Goal: Information Seeking & Learning: Learn about a topic

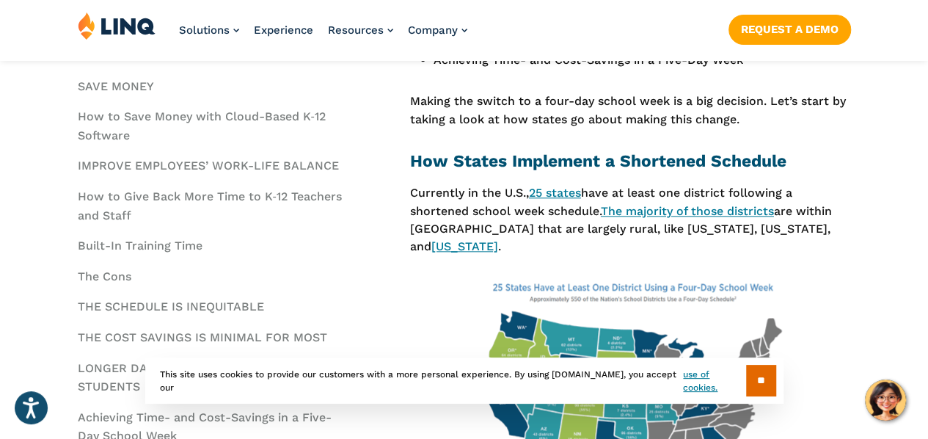
scroll to position [725, 0]
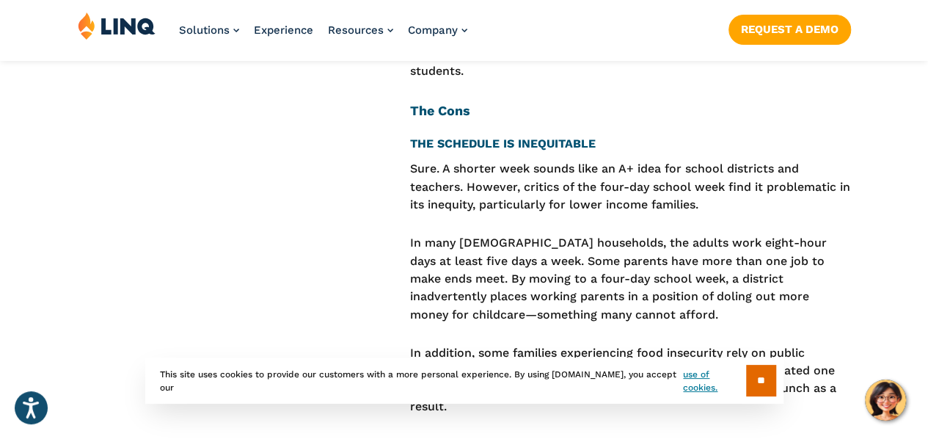
scroll to position [3605, 0]
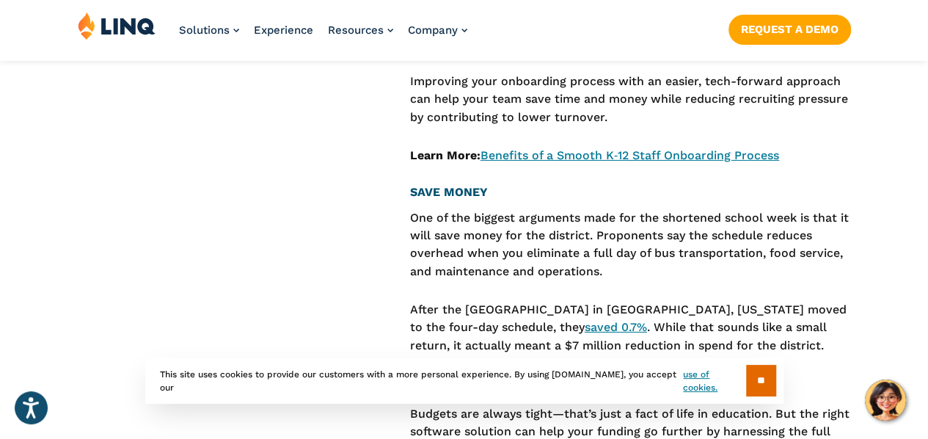
scroll to position [2392, 0]
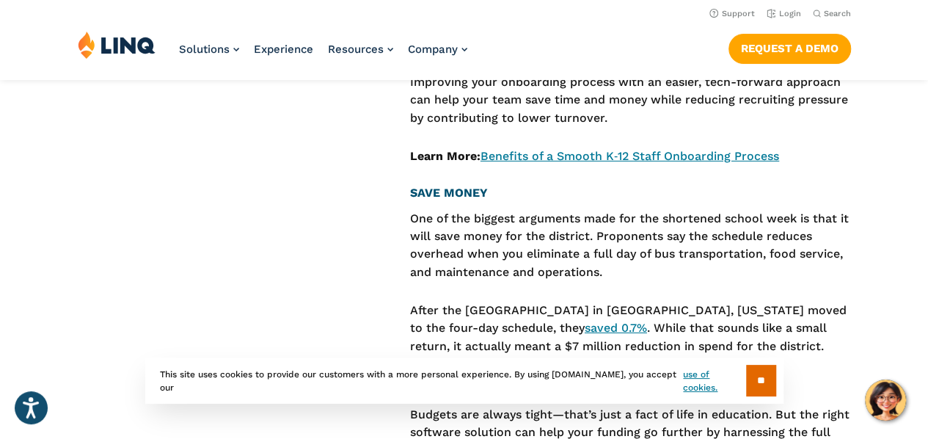
click at [623, 301] on p "After the [GEOGRAPHIC_DATA] in [GEOGRAPHIC_DATA], [US_STATE] moved to the four-…" at bounding box center [630, 328] width 441 height 54
drag, startPoint x: 623, startPoint y: 296, endPoint x: 778, endPoint y: 309, distance: 154.6
click at [778, 309] on p "After the [GEOGRAPHIC_DATA] in [GEOGRAPHIC_DATA], [US_STATE] moved to the four-…" at bounding box center [630, 328] width 441 height 54
copy p "While that sounds like a small return, it actually meant a $7 million reduction…"
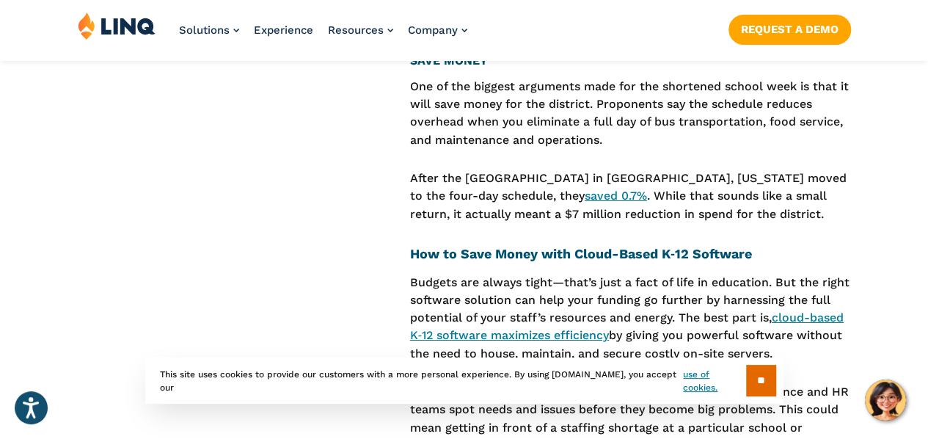
scroll to position [2526, 0]
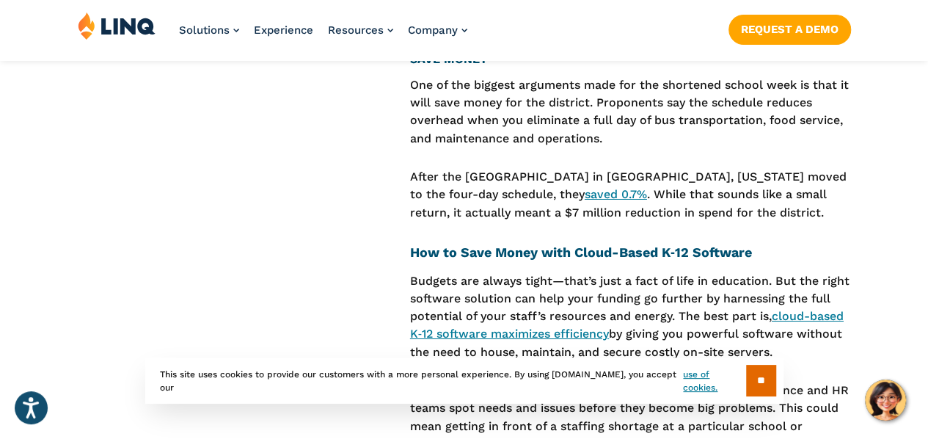
click at [330, 238] on aside "Skip to Section: How States Implement a Shortened Schedule Pros and Cons of a F…" at bounding box center [233, 144] width 310 height 4228
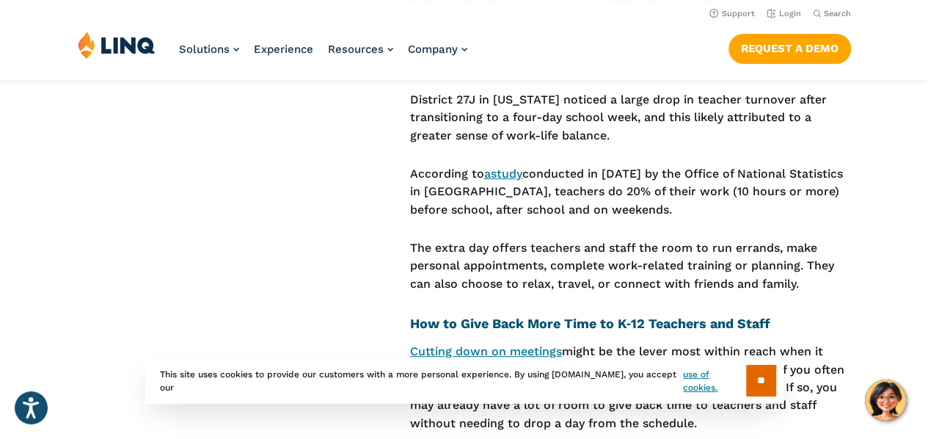
scroll to position [2969, 0]
